Goal: Task Accomplishment & Management: Manage account settings

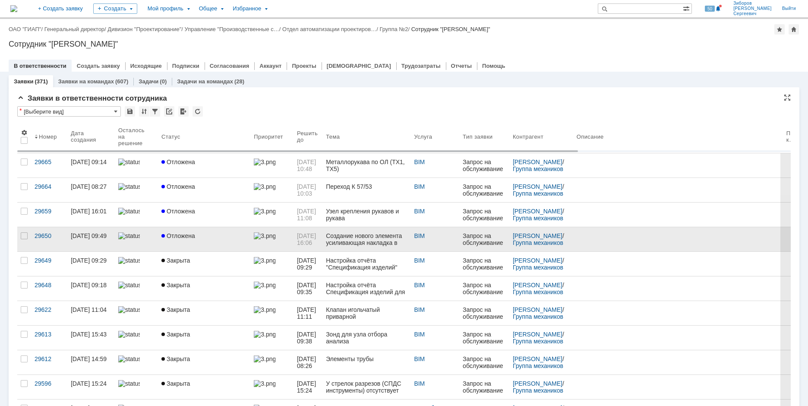
click at [190, 235] on span "Отложена" at bounding box center [178, 235] width 34 height 7
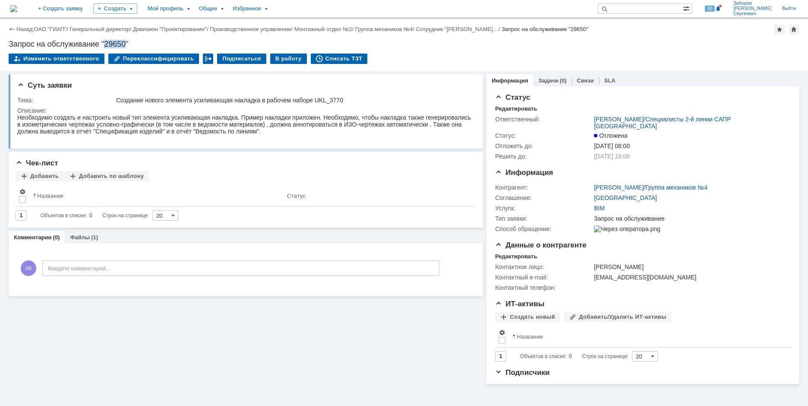
drag, startPoint x: 107, startPoint y: 43, endPoint x: 125, endPoint y: 43, distance: 18.6
click at [125, 43] on div "Запрос на обслуживание "29650"" at bounding box center [404, 44] width 791 height 9
copy div "29650"
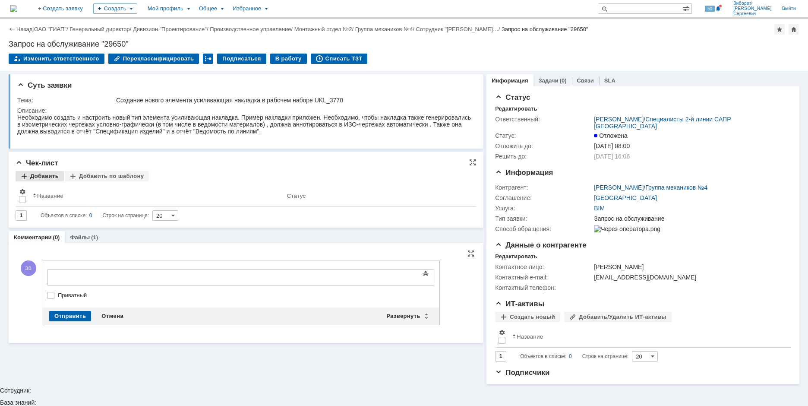
click at [44, 179] on div "Добавить" at bounding box center [40, 176] width 48 height 10
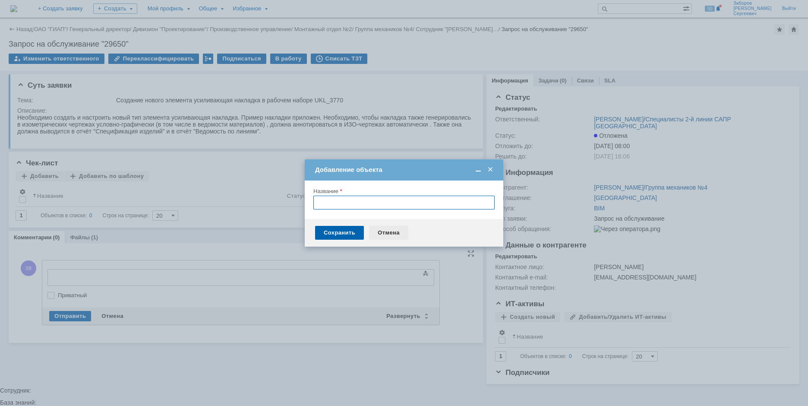
click at [398, 234] on div "Отмена" at bounding box center [388, 233] width 39 height 14
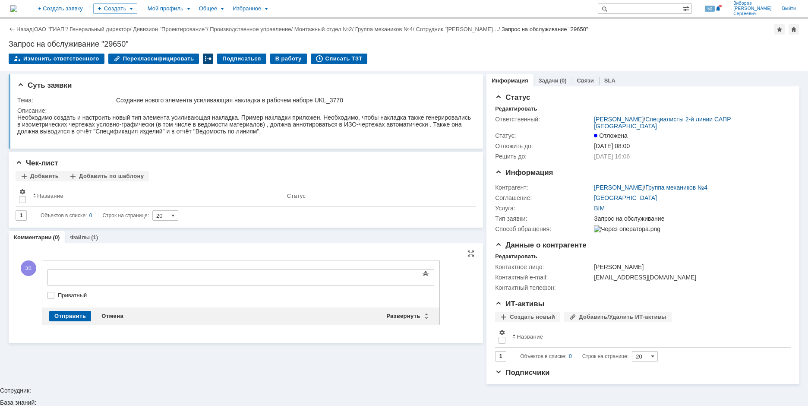
click at [203, 58] on div at bounding box center [208, 59] width 10 height 10
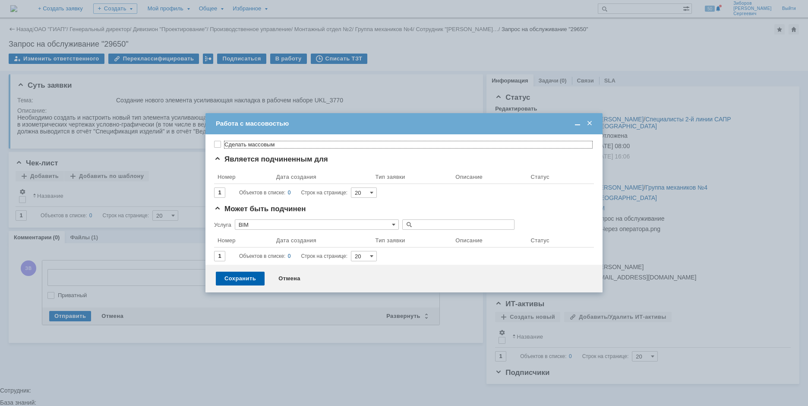
click at [591, 122] on span at bounding box center [589, 124] width 9 height 8
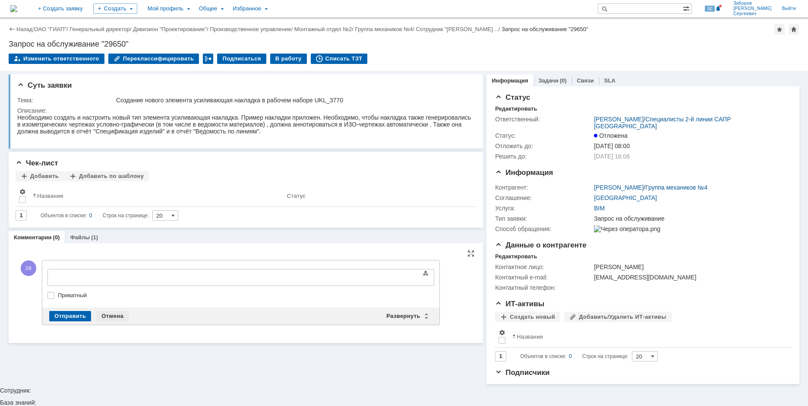
click at [110, 316] on div "Отмена" at bounding box center [112, 316] width 32 height 10
click at [210, 239] on div "Комментарии (0) Файлы (1)" at bounding box center [246, 237] width 475 height 12
click at [124, 317] on div "Отмена" at bounding box center [112, 316] width 32 height 10
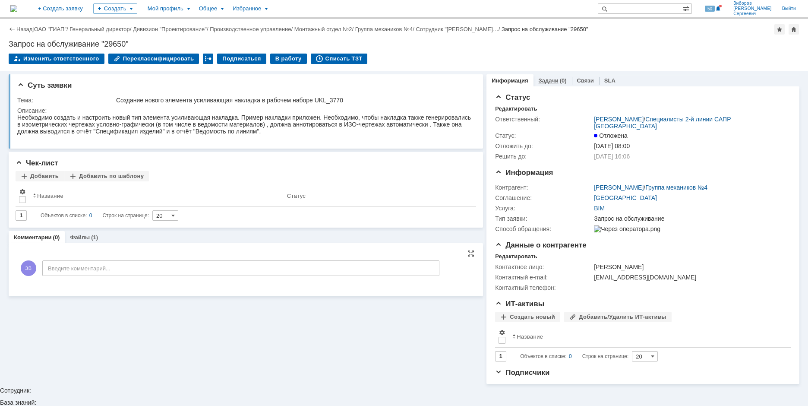
click at [560, 77] on div "(0)" at bounding box center [563, 80] width 7 height 6
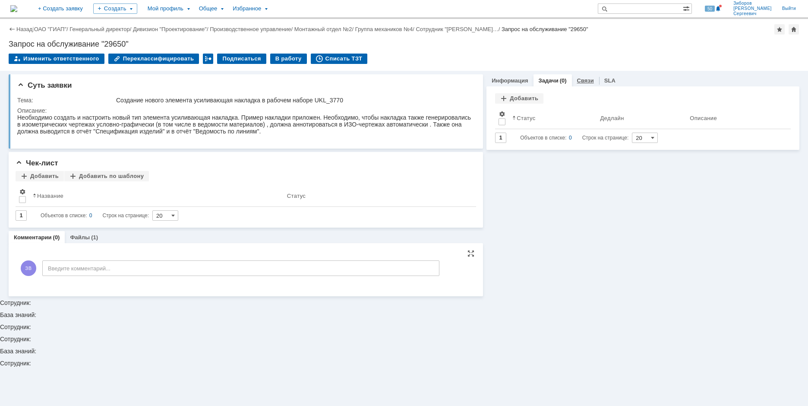
click at [583, 79] on link "Связи" at bounding box center [585, 80] width 17 height 6
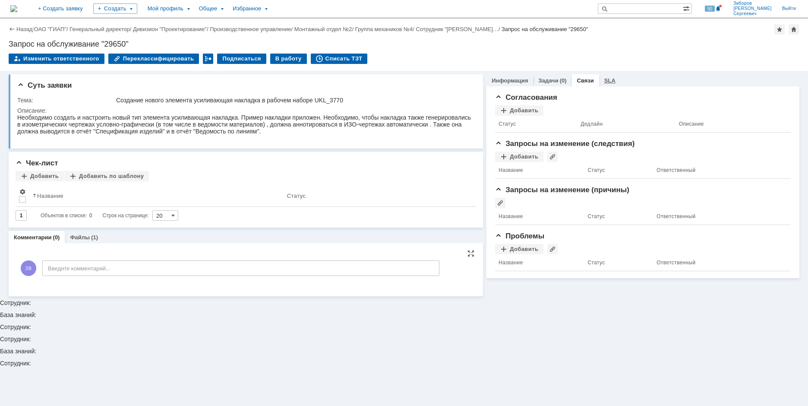
click at [604, 79] on link "SLA" at bounding box center [609, 80] width 11 height 6
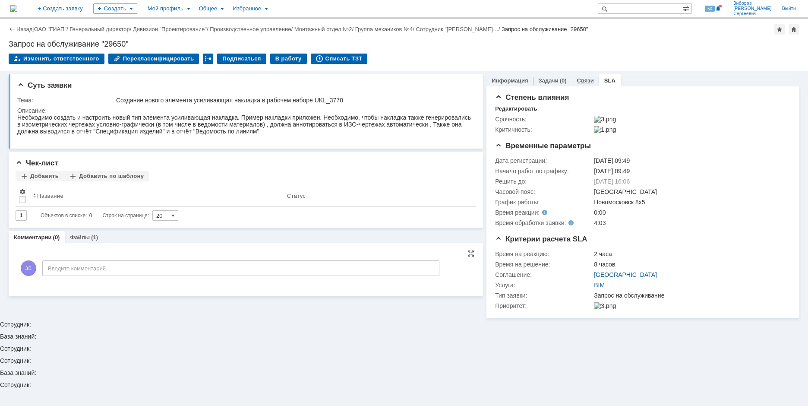
click at [591, 78] on link "Связи" at bounding box center [585, 80] width 17 height 6
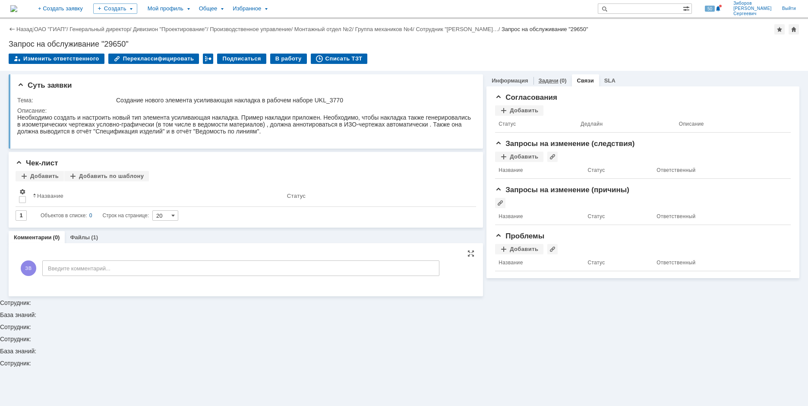
click at [550, 77] on div "Задачи (0)" at bounding box center [553, 80] width 38 height 13
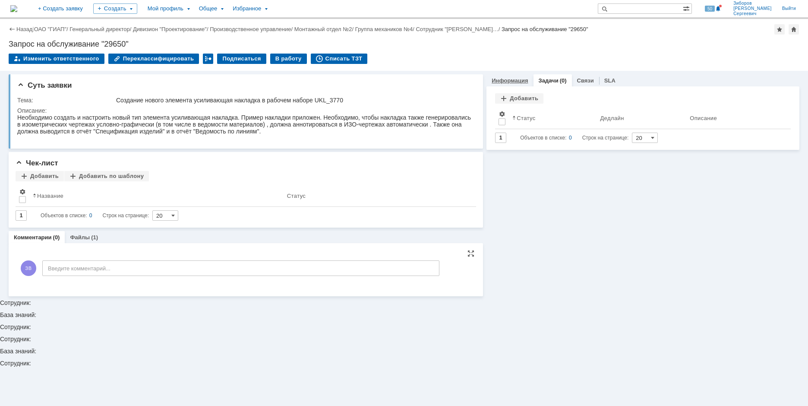
click at [522, 79] on link "Информация" at bounding box center [510, 80] width 36 height 6
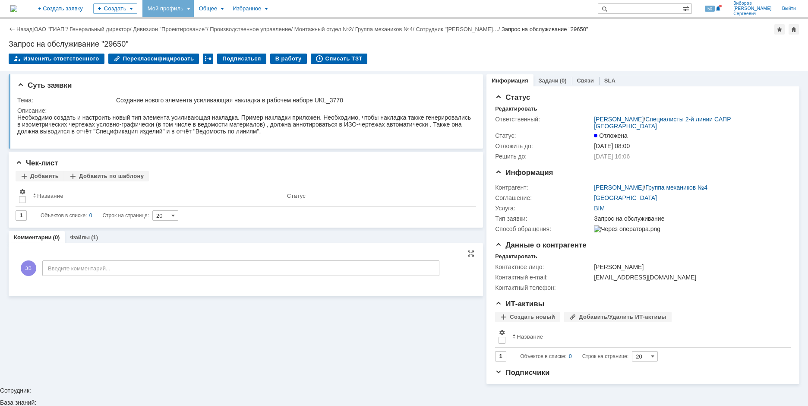
click at [194, 9] on div "Мой профиль" at bounding box center [167, 8] width 51 height 17
click at [272, 7] on div "Избранное" at bounding box center [250, 8] width 44 height 17
click at [501, 376] on span "Подписчики" at bounding box center [522, 372] width 54 height 8
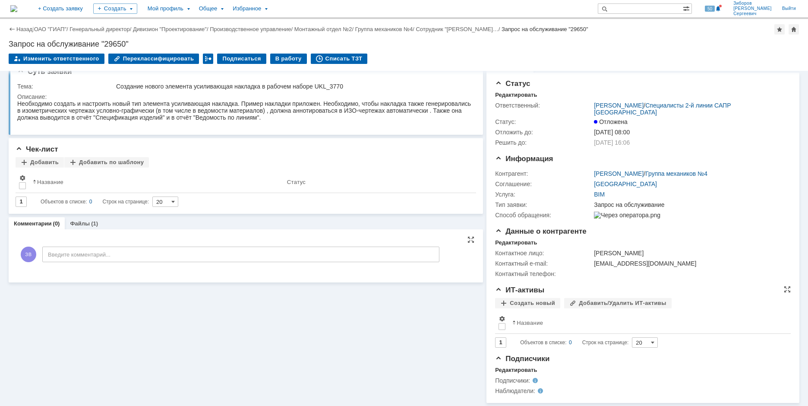
scroll to position [21, 0]
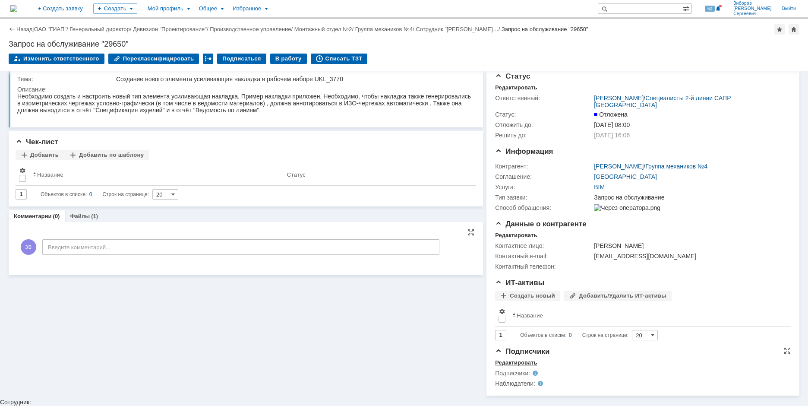
click at [516, 366] on div "Редактировать" at bounding box center [516, 362] width 42 height 7
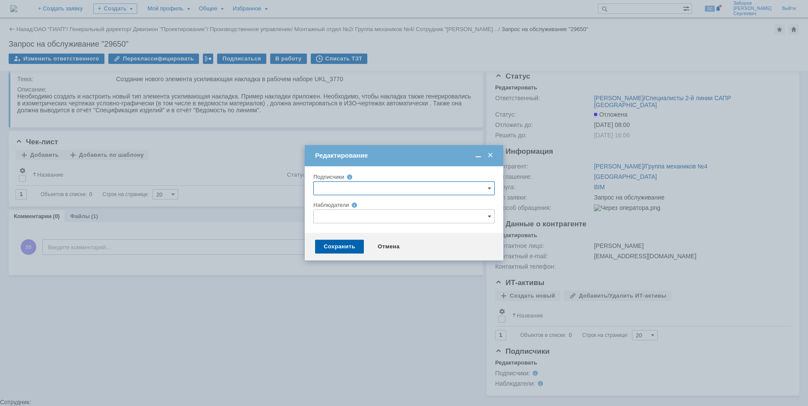
click at [492, 189] on input "text" at bounding box center [403, 188] width 181 height 14
click at [359, 186] on input "text" at bounding box center [403, 188] width 181 height 14
click at [389, 245] on div "Отмена" at bounding box center [388, 247] width 39 height 14
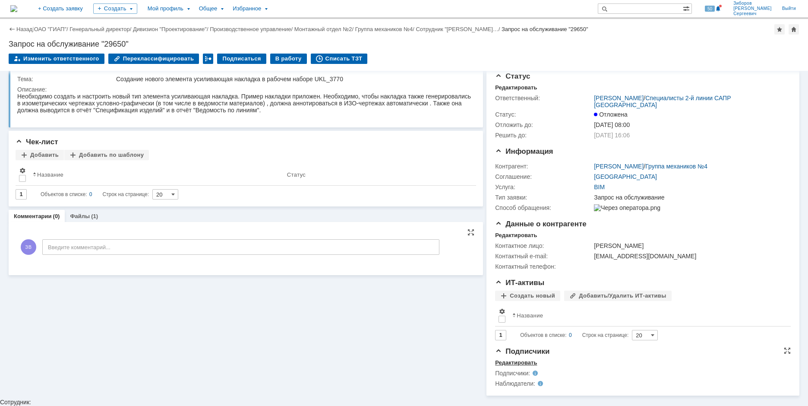
click at [519, 366] on div "Редактировать" at bounding box center [516, 362] width 42 height 7
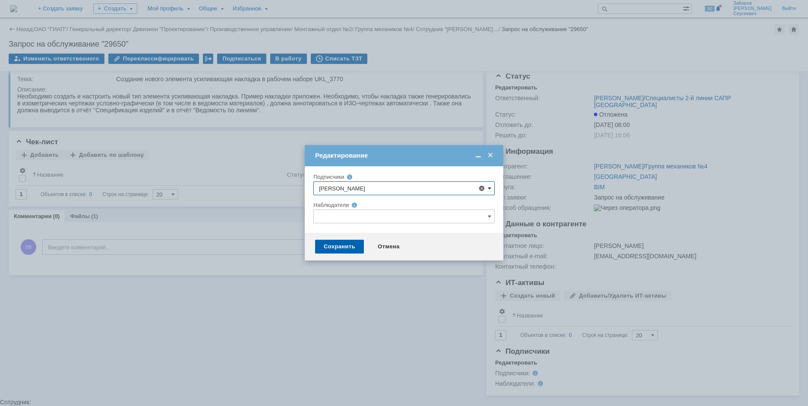
type input "Черникова"
click at [489, 187] on span at bounding box center [489, 188] width 3 height 7
click at [374, 190] on input "Черникова" at bounding box center [403, 188] width 181 height 14
click at [368, 183] on input "Черникова" at bounding box center [403, 188] width 181 height 14
click at [349, 187] on input "Черникова" at bounding box center [403, 188] width 181 height 14
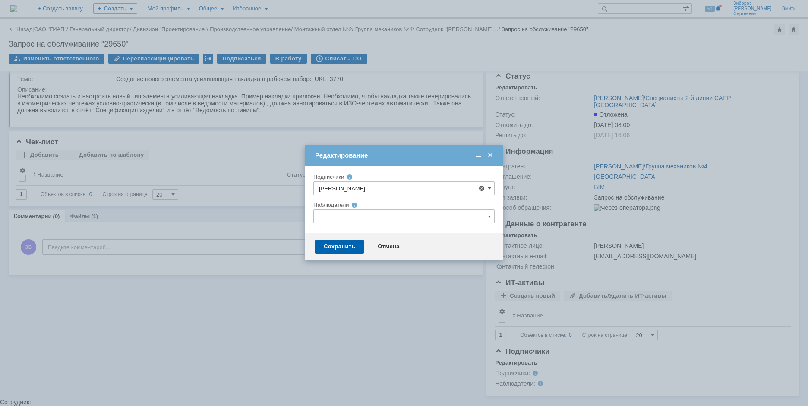
click at [336, 205] on div "Черникова" at bounding box center [405, 208] width 178 height 7
click at [491, 187] on span at bounding box center [489, 188] width 3 height 7
click at [399, 185] on input "Черникова" at bounding box center [403, 188] width 181 height 14
click at [384, 247] on div "Отмена" at bounding box center [388, 247] width 39 height 14
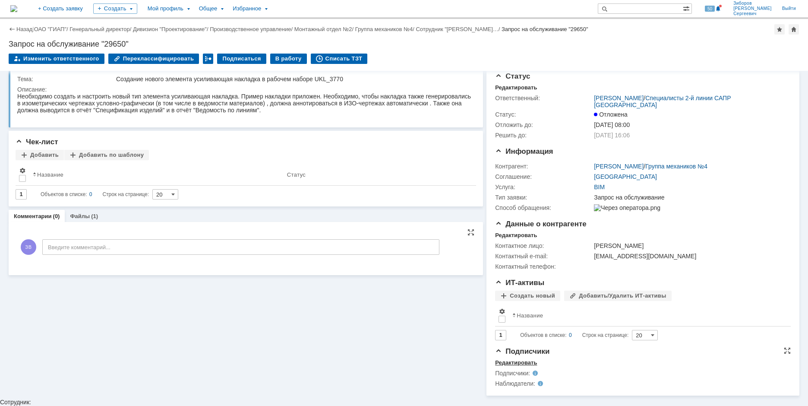
click at [515, 366] on div "Редактировать" at bounding box center [516, 362] width 42 height 7
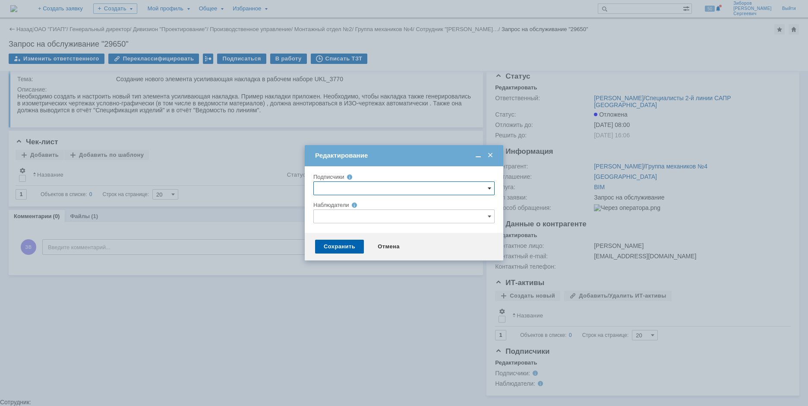
click at [489, 187] on span at bounding box center [489, 188] width 3 height 7
click at [359, 264] on div "Группа №2" at bounding box center [404, 265] width 180 height 14
click at [386, 168] on div "Внимание! Подписчики Наблюдатели" at bounding box center [404, 199] width 199 height 66
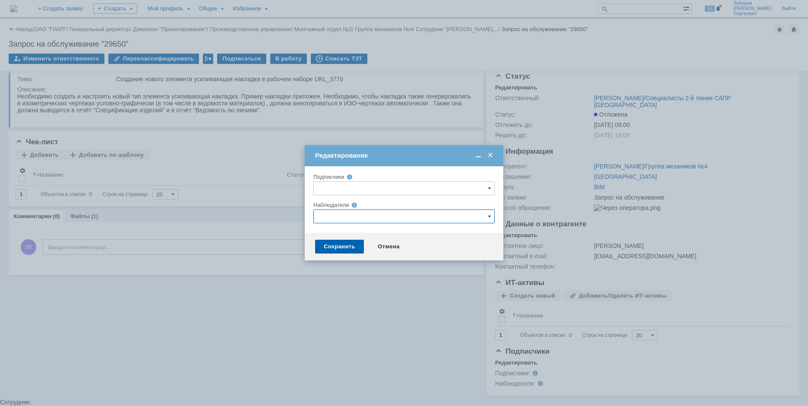
click at [493, 213] on input "text" at bounding box center [403, 216] width 181 height 14
click at [386, 204] on div "Наблюдатели" at bounding box center [397, 205] width 169 height 6
click at [487, 216] on input "text" at bounding box center [403, 216] width 181 height 14
click at [392, 324] on span at bounding box center [392, 322] width 0 height 4
click at [386, 324] on input "[PERSON_NAME] [PERSON_NAME]" at bounding box center [386, 324] width 6 height 6
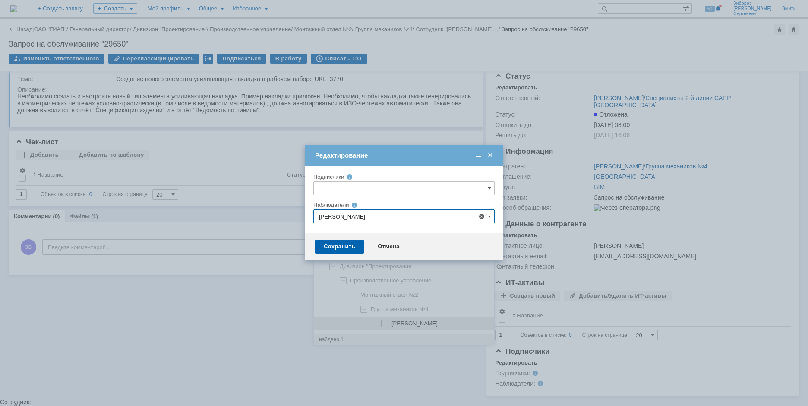
type input "[PERSON_NAME] [PERSON_NAME]"
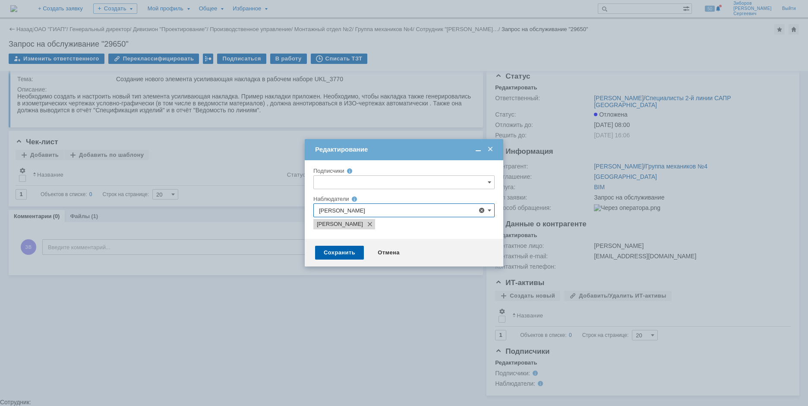
click at [416, 333] on div at bounding box center [404, 203] width 808 height 406
click at [345, 251] on div "Сохранить" at bounding box center [339, 253] width 49 height 14
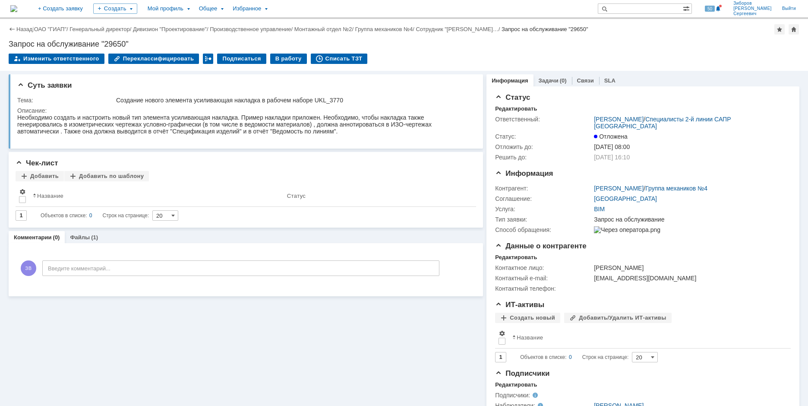
click at [17, 5] on img at bounding box center [13, 8] width 7 height 7
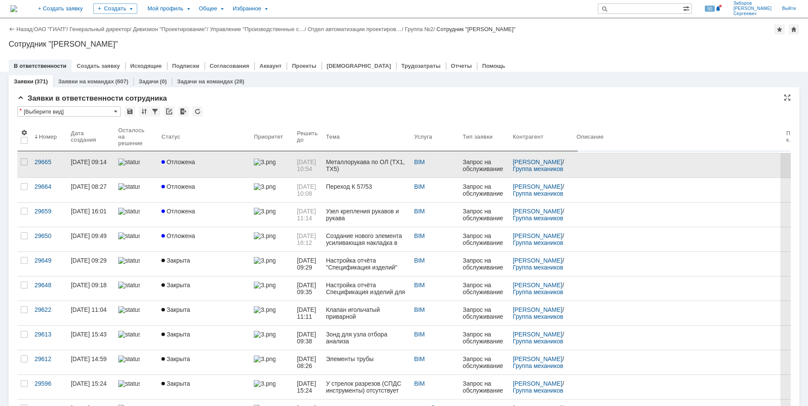
click at [196, 161] on div "Отложена" at bounding box center [203, 161] width 85 height 7
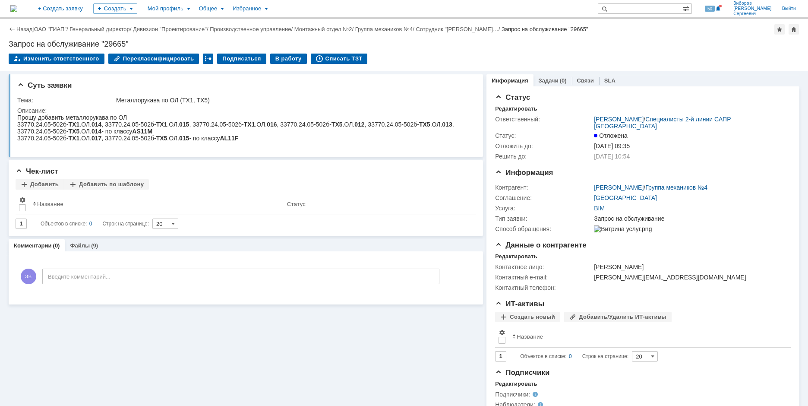
click at [17, 9] on img at bounding box center [13, 8] width 7 height 7
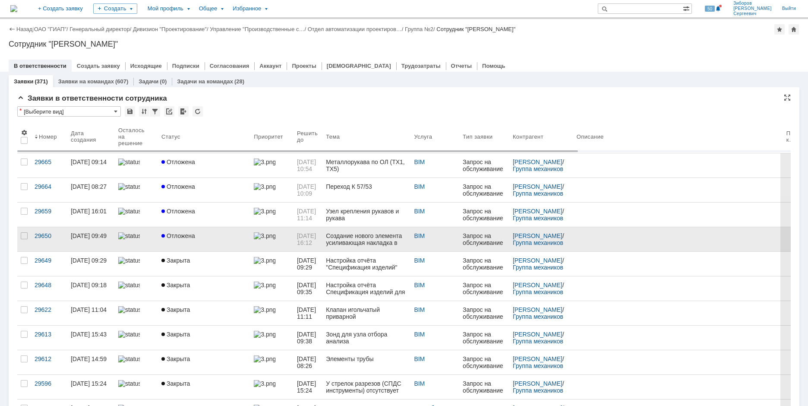
click at [180, 236] on span "Отложена" at bounding box center [178, 235] width 34 height 7
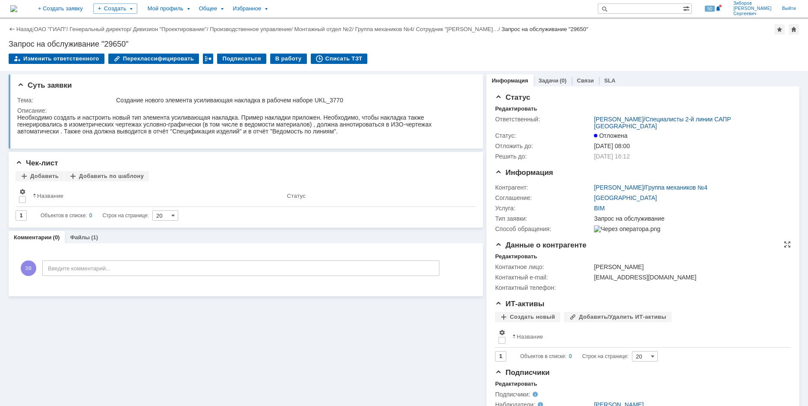
scroll to position [21, 0]
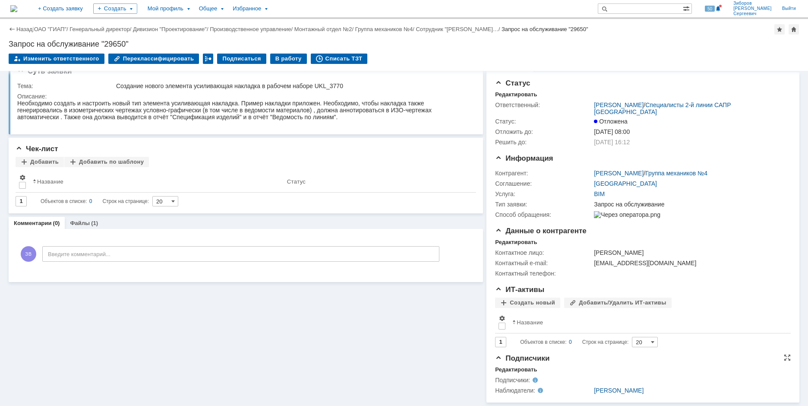
click at [535, 390] on span at bounding box center [535, 390] width 0 height 7
click at [535, 389] on span at bounding box center [535, 390] width 0 height 7
click at [517, 370] on div "Редактировать" at bounding box center [516, 369] width 42 height 7
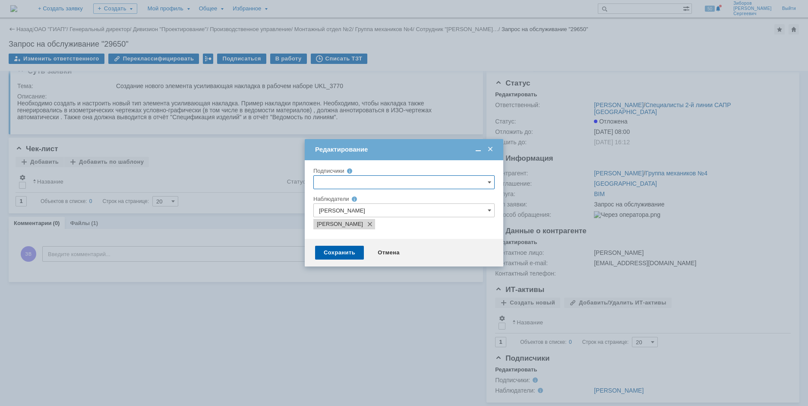
click at [491, 148] on span at bounding box center [490, 150] width 9 height 8
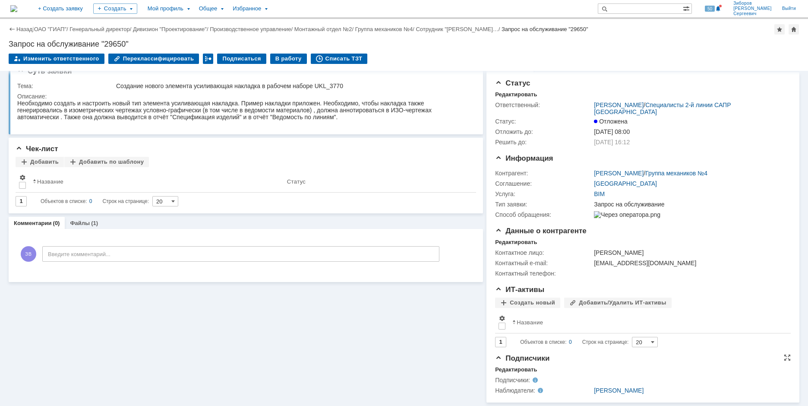
click at [535, 391] on span at bounding box center [535, 390] width 0 height 7
click at [515, 373] on div "Подписчики: Наблюдатели: Черникова Юлия Васильевна" at bounding box center [643, 384] width 296 height 22
click at [517, 370] on div "Редактировать" at bounding box center [516, 369] width 42 height 7
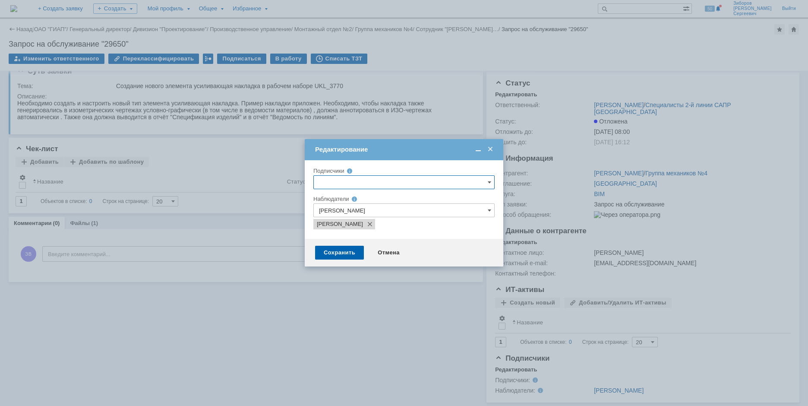
click at [492, 150] on span at bounding box center [490, 150] width 9 height 8
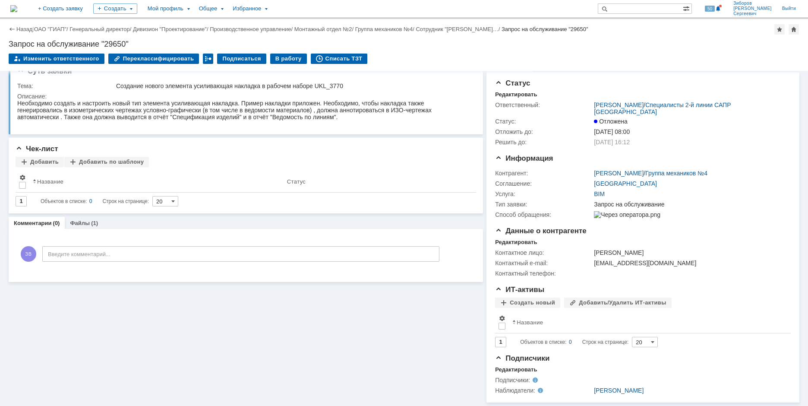
click at [17, 7] on img at bounding box center [13, 8] width 7 height 7
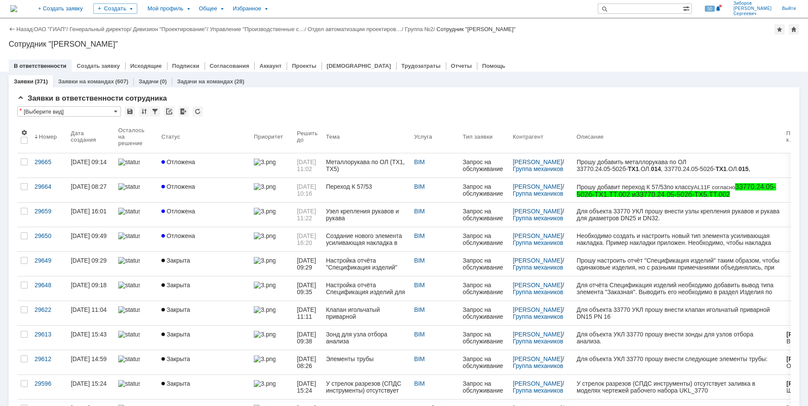
click at [17, 7] on img at bounding box center [13, 8] width 7 height 7
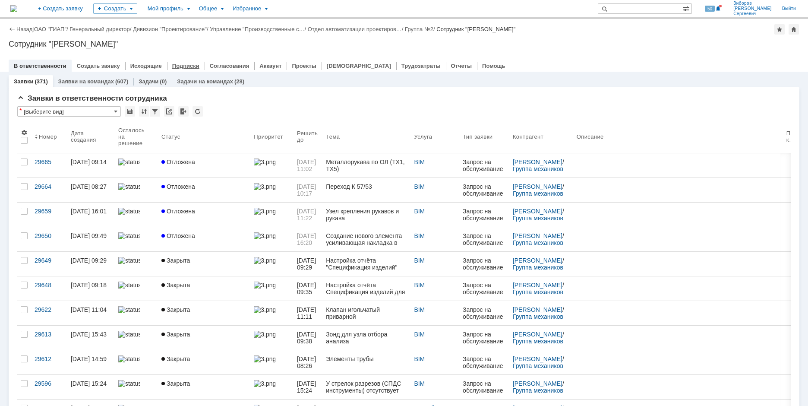
click at [184, 65] on link "Подписки" at bounding box center [185, 66] width 27 height 6
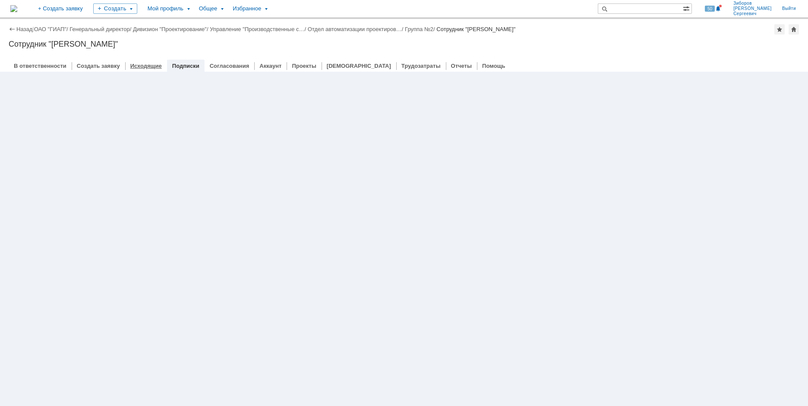
click at [135, 66] on link "Исходящие" at bounding box center [146, 66] width 32 height 6
click at [266, 66] on link "Аккаунт" at bounding box center [270, 66] width 22 height 6
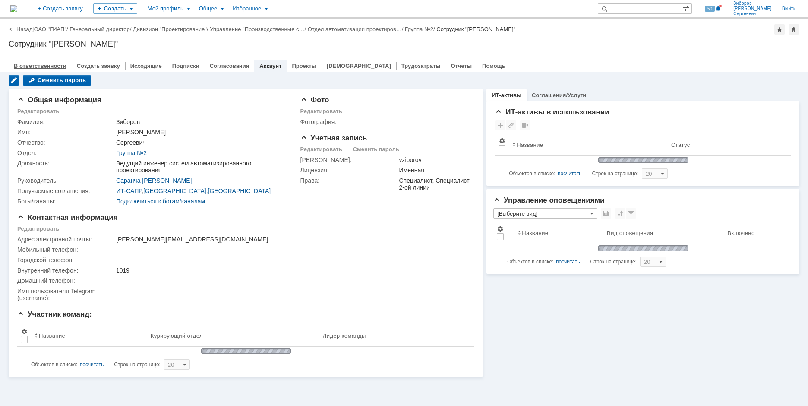
click at [49, 65] on link "В ответственности" at bounding box center [40, 66] width 53 height 6
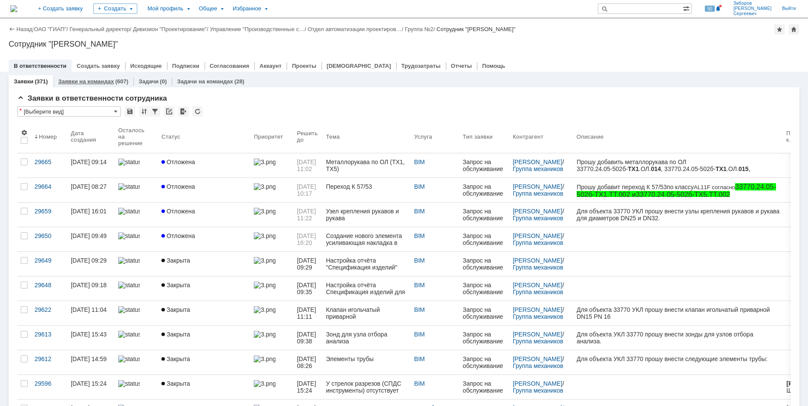
click at [99, 80] on link "Заявки на командах" at bounding box center [86, 81] width 56 height 6
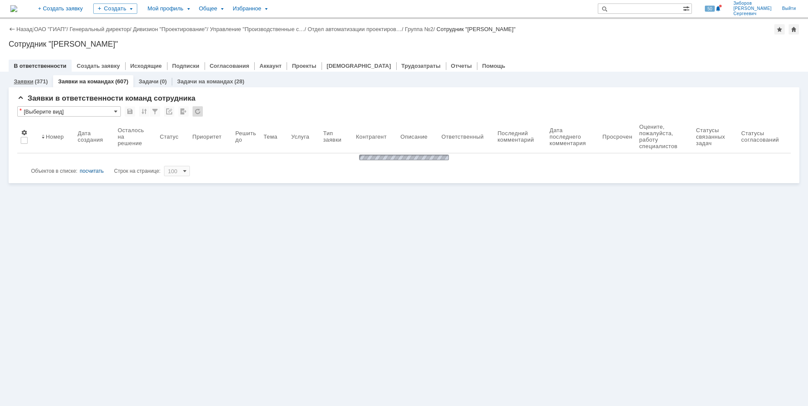
click at [36, 82] on div "(371)" at bounding box center [41, 81] width 13 height 6
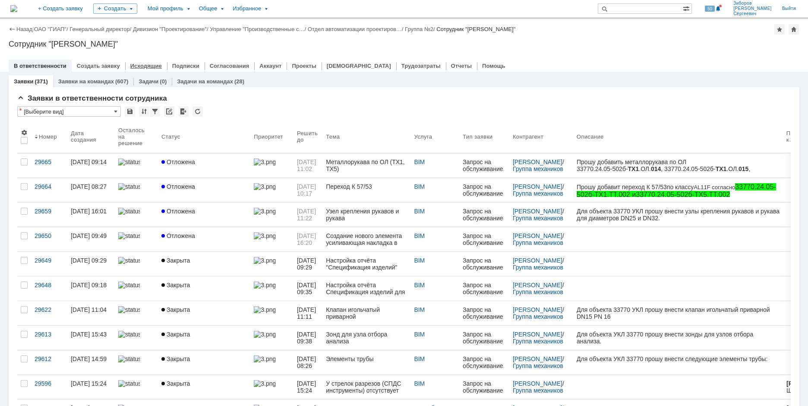
click at [138, 66] on link "Исходящие" at bounding box center [146, 66] width 32 height 6
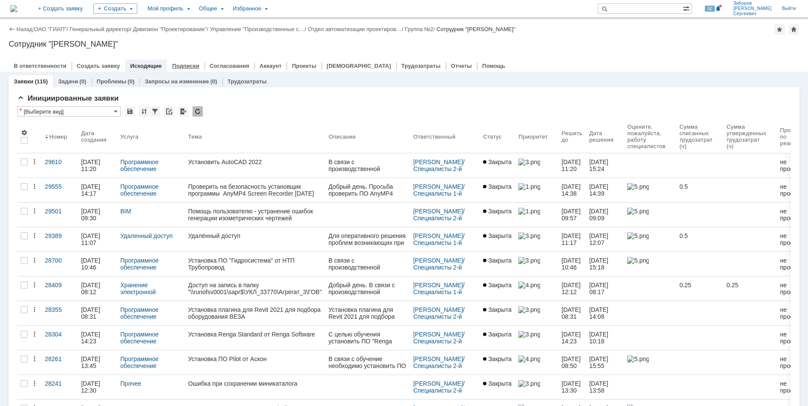
click at [184, 68] on link "Подписки" at bounding box center [185, 66] width 27 height 6
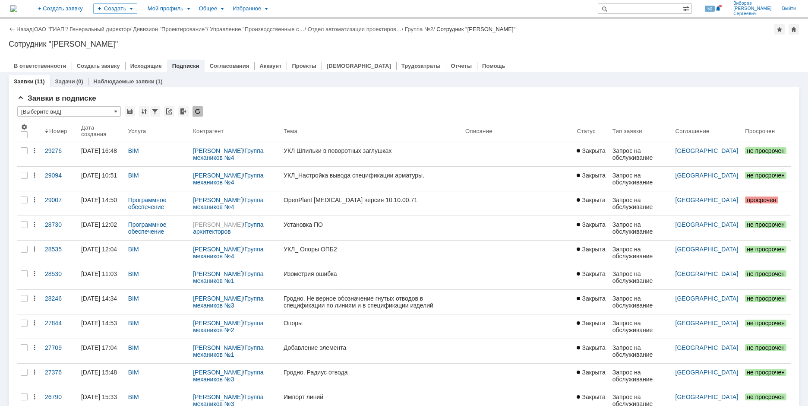
click at [121, 81] on link "Наблюдаемые заявки" at bounding box center [124, 81] width 61 height 6
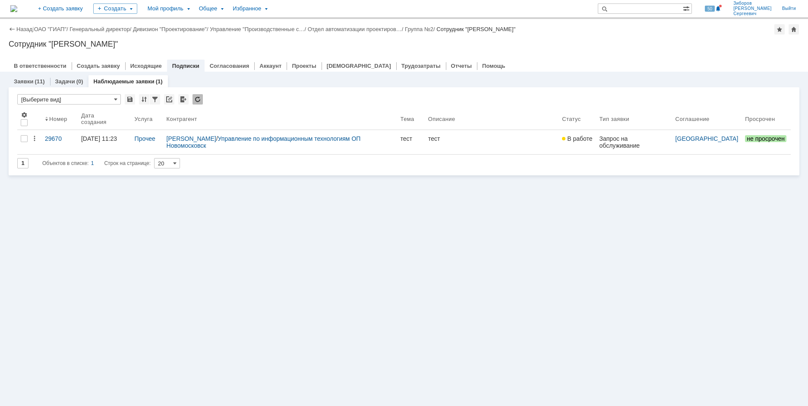
click at [485, 140] on html "тест" at bounding box center [491, 139] width 127 height 8
click at [471, 146] on link at bounding box center [492, 142] width 134 height 24
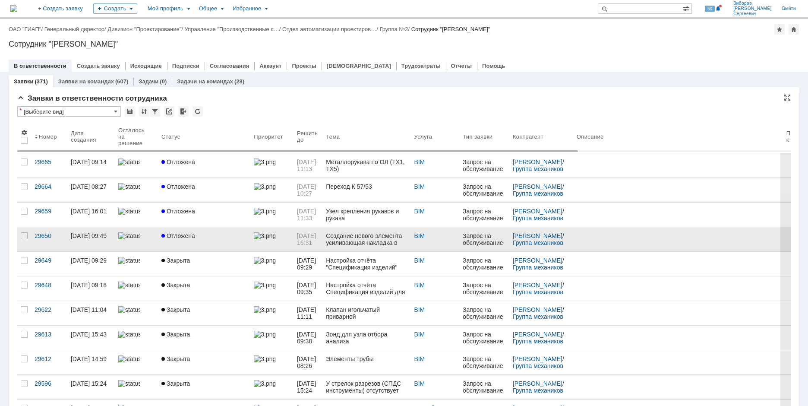
click at [196, 239] on div "Отложена" at bounding box center [203, 235] width 85 height 7
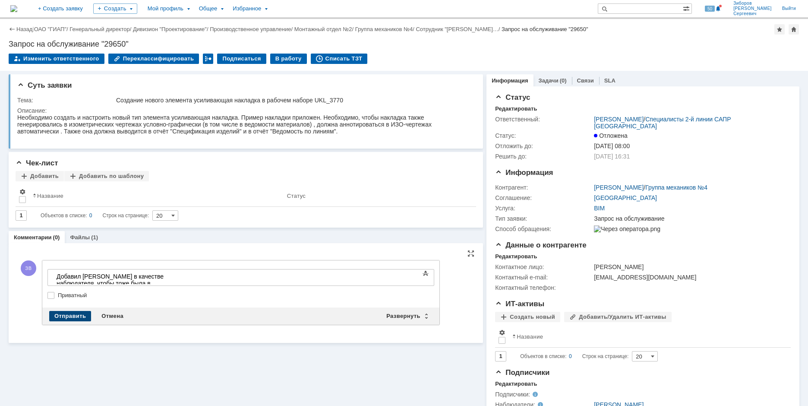
click at [70, 316] on div "Отправить" at bounding box center [70, 316] width 42 height 10
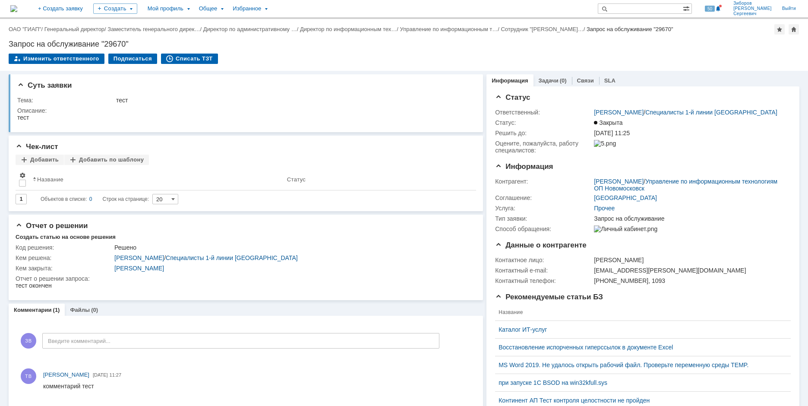
click at [17, 9] on img at bounding box center [13, 8] width 7 height 7
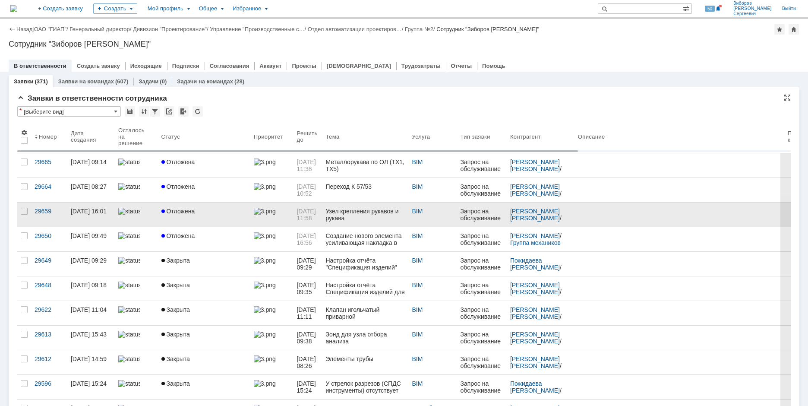
click at [197, 212] on div "Отложена" at bounding box center [203, 211] width 85 height 7
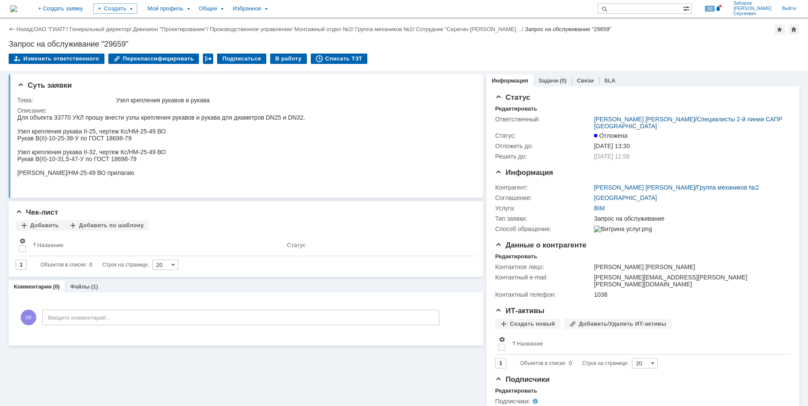
click at [17, 12] on img at bounding box center [13, 8] width 7 height 7
